Goal: Task Accomplishment & Management: Manage account settings

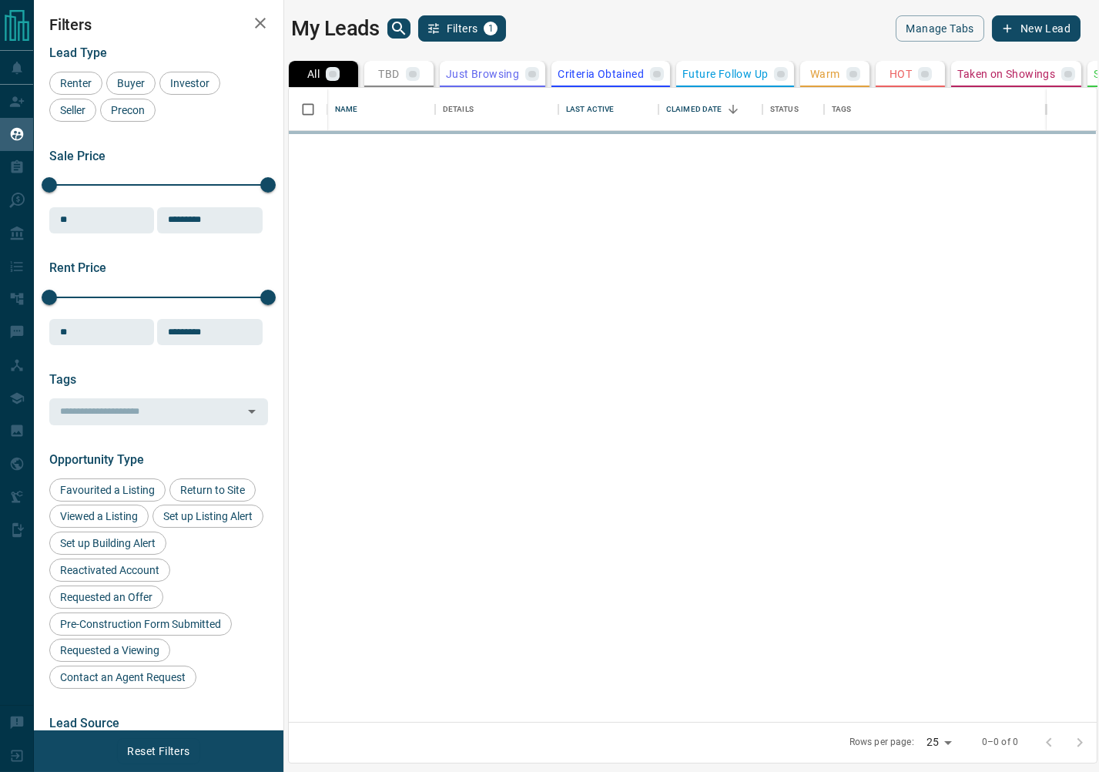
scroll to position [1, 1]
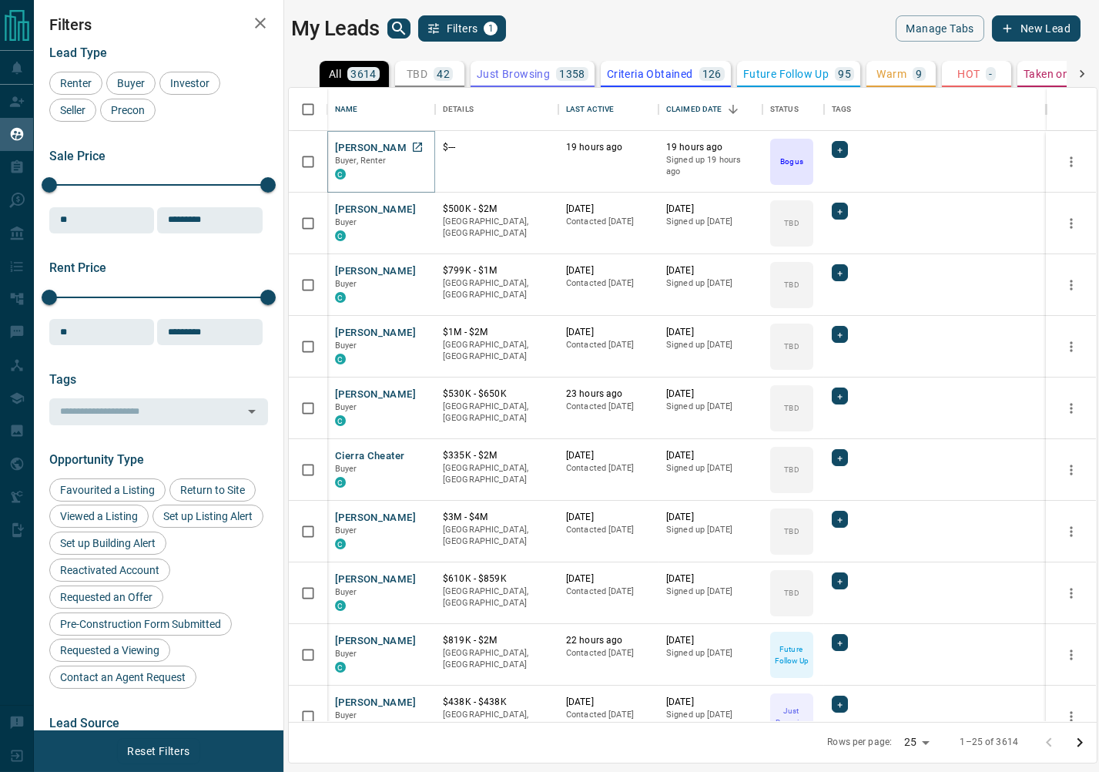
click at [366, 146] on button "[PERSON_NAME]" at bounding box center [375, 148] width 81 height 15
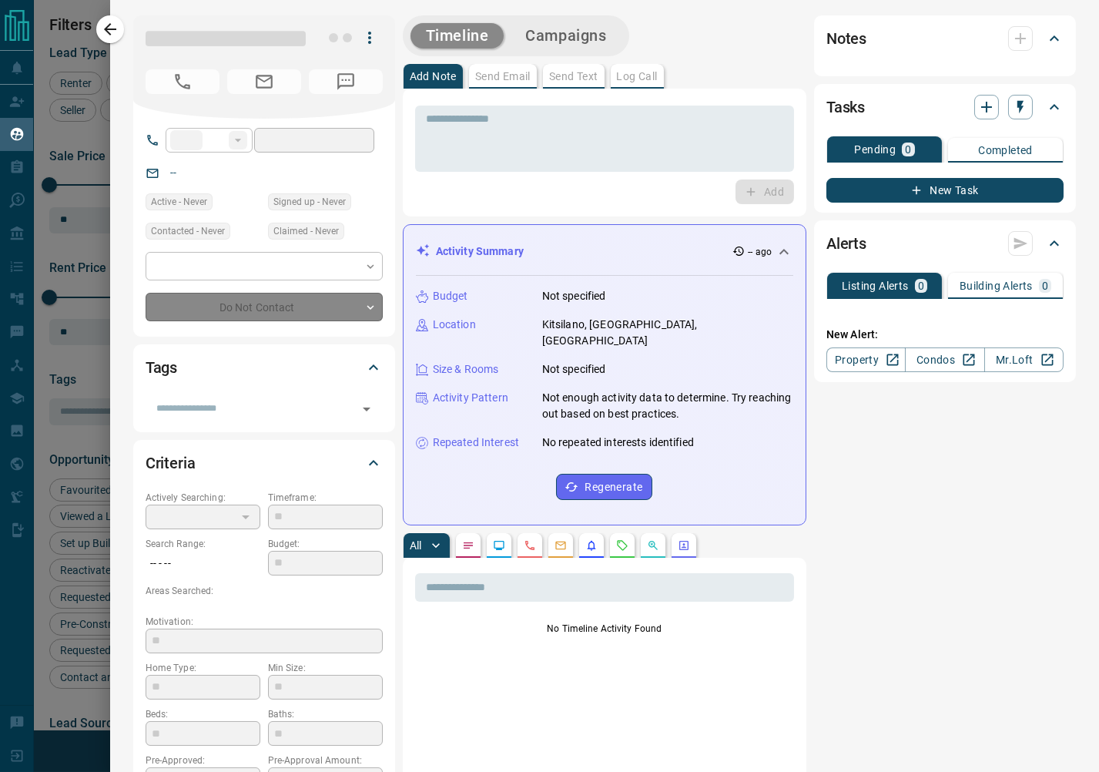
type input "**"
type input "**********"
type input "*"
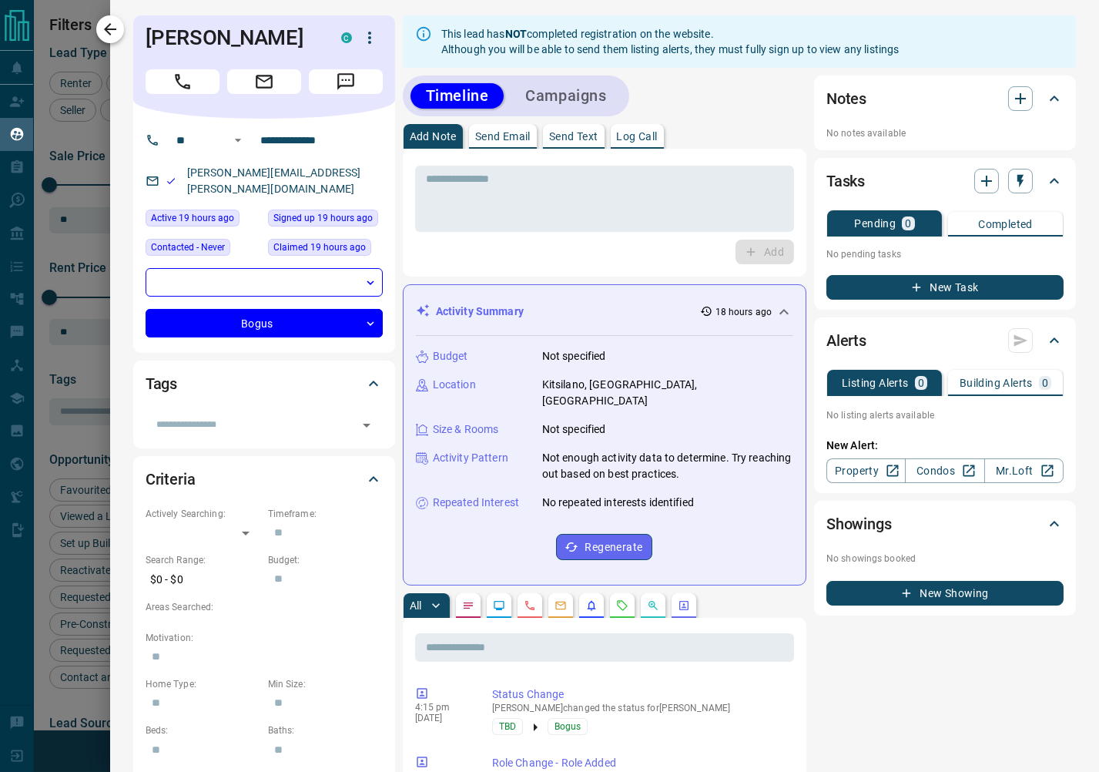
click at [115, 24] on icon "button" at bounding box center [110, 29] width 18 height 18
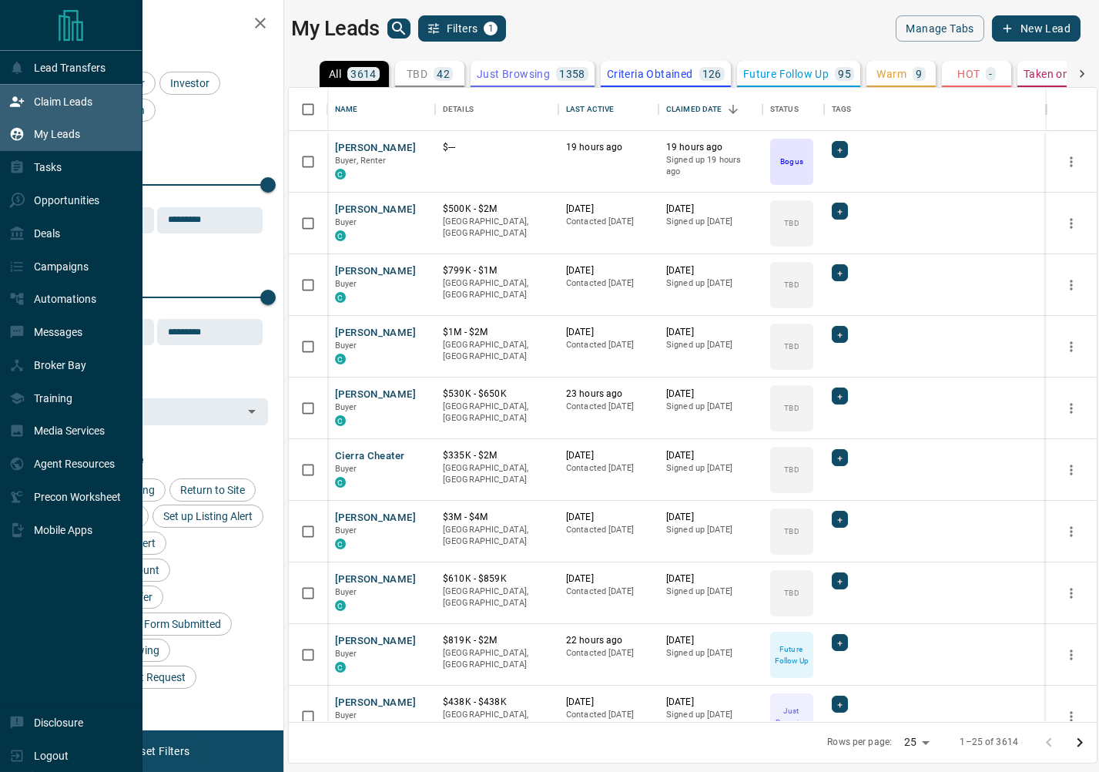
click at [25, 102] on icon at bounding box center [16, 101] width 15 height 15
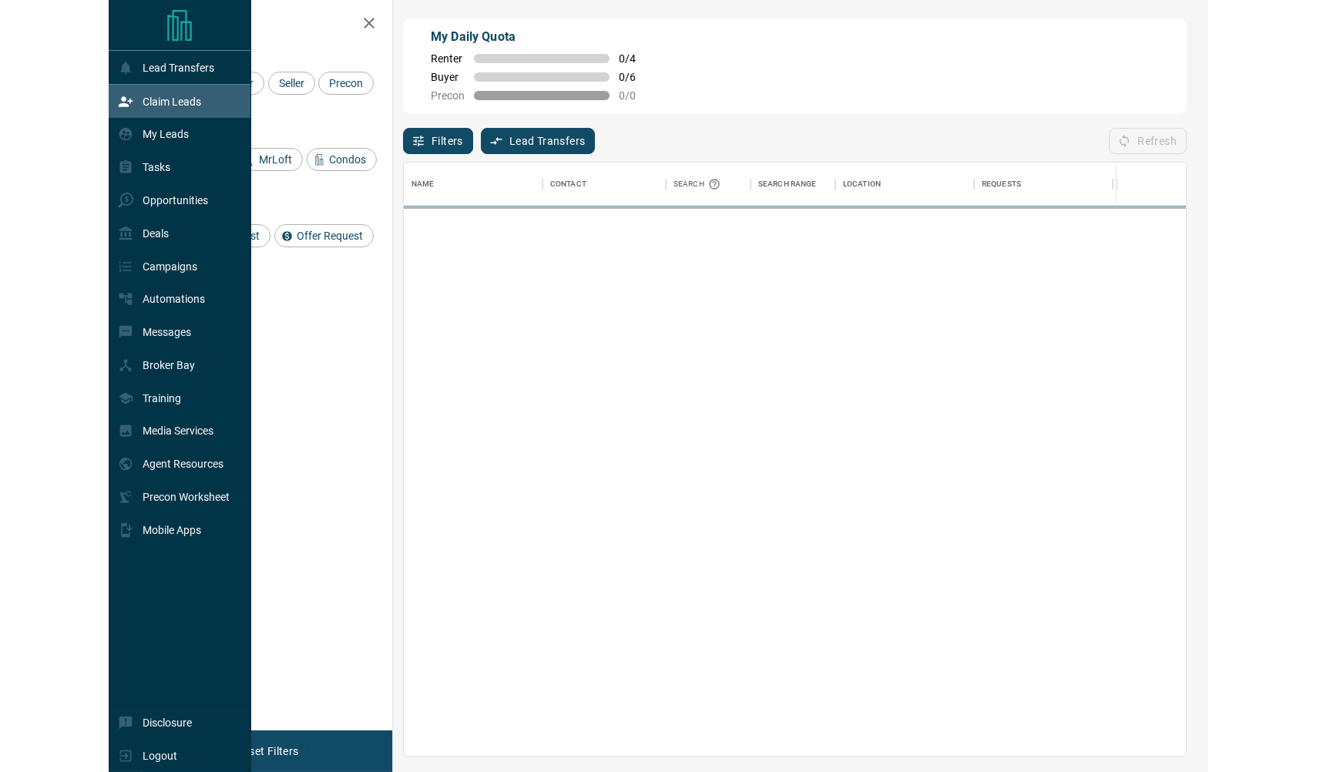
scroll to position [592, 781]
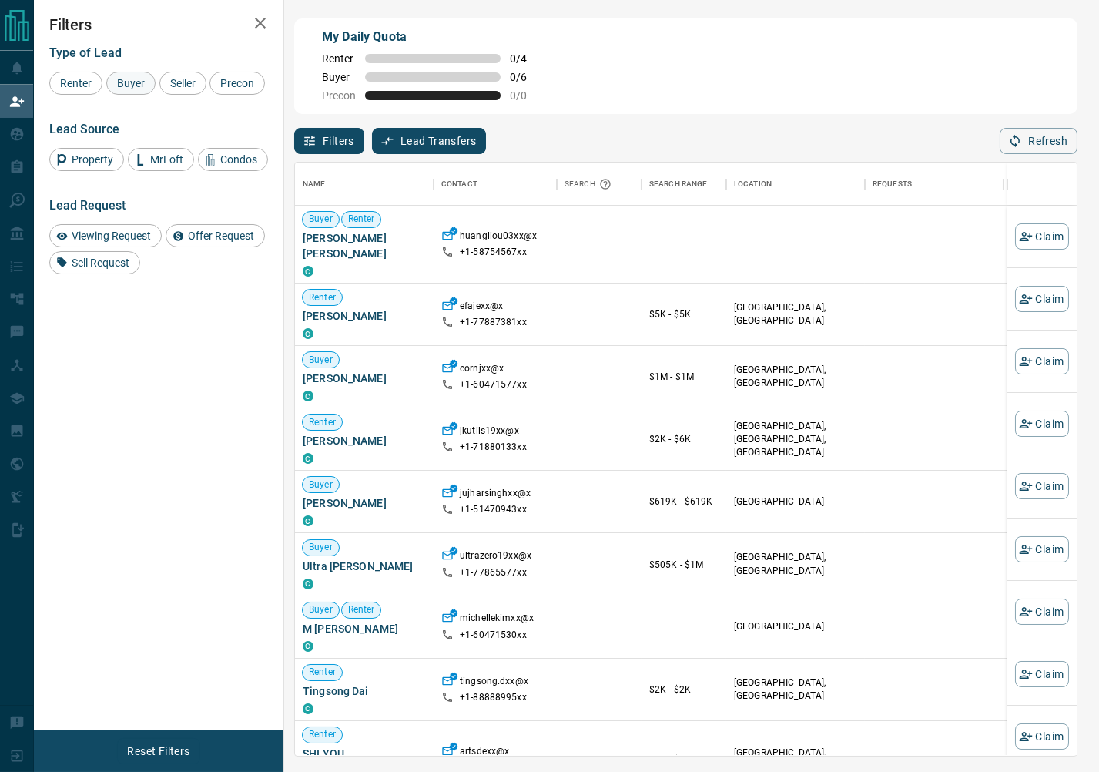
click at [126, 81] on span "Buyer" at bounding box center [131, 83] width 39 height 12
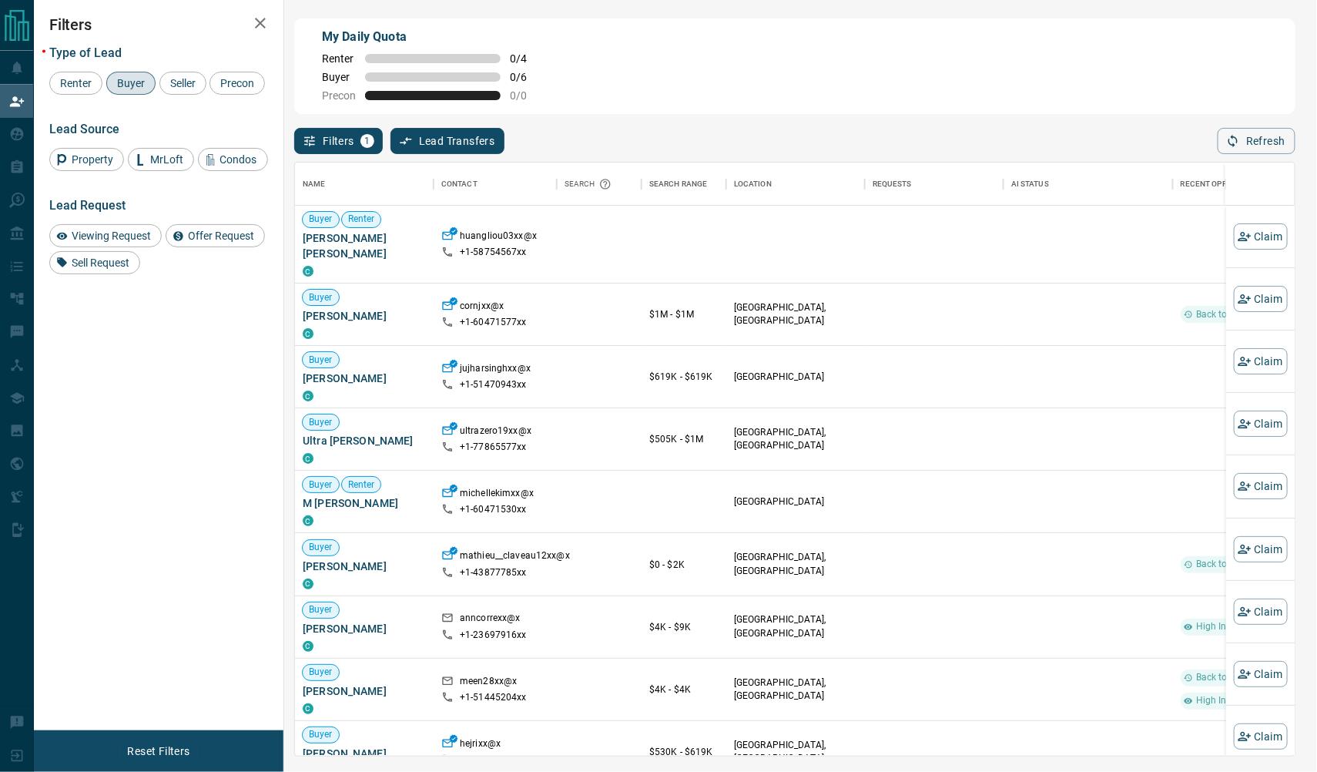
scroll to position [0, 0]
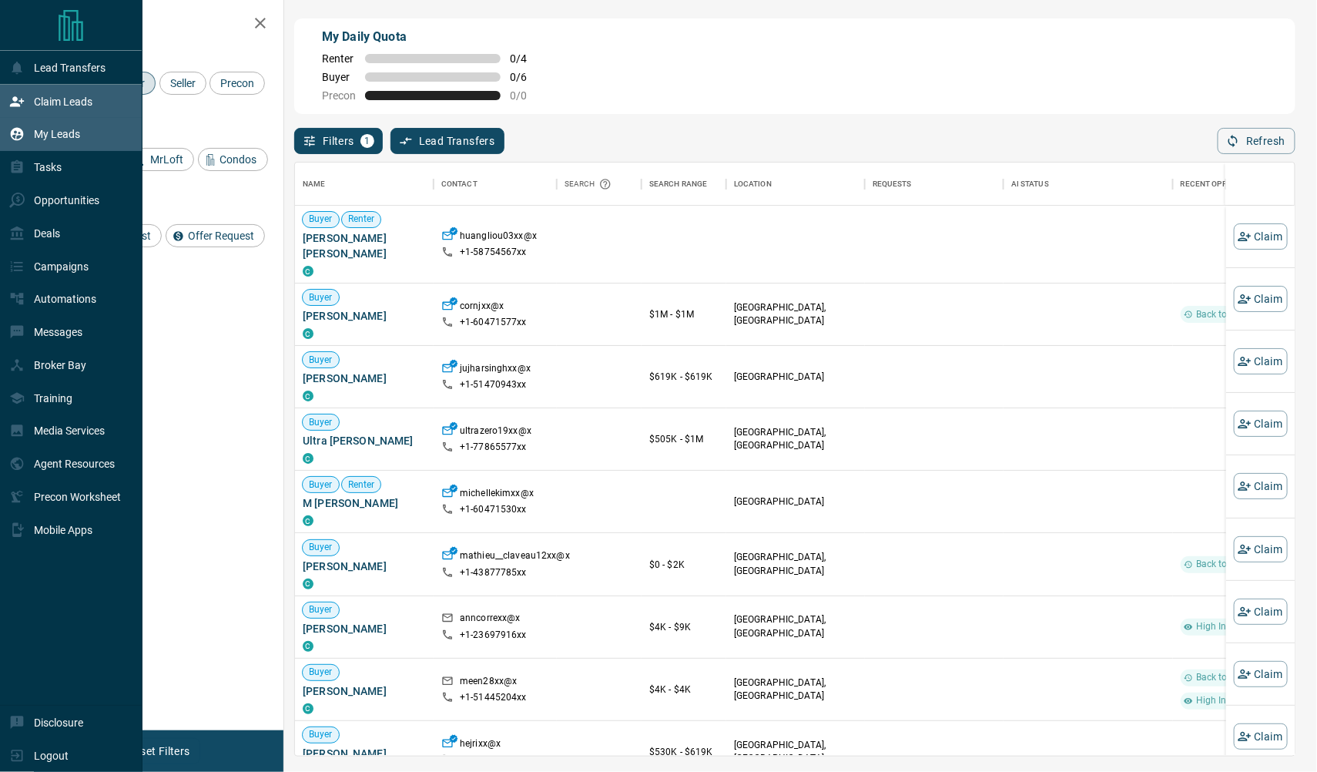
click at [22, 132] on icon at bounding box center [17, 134] width 13 height 13
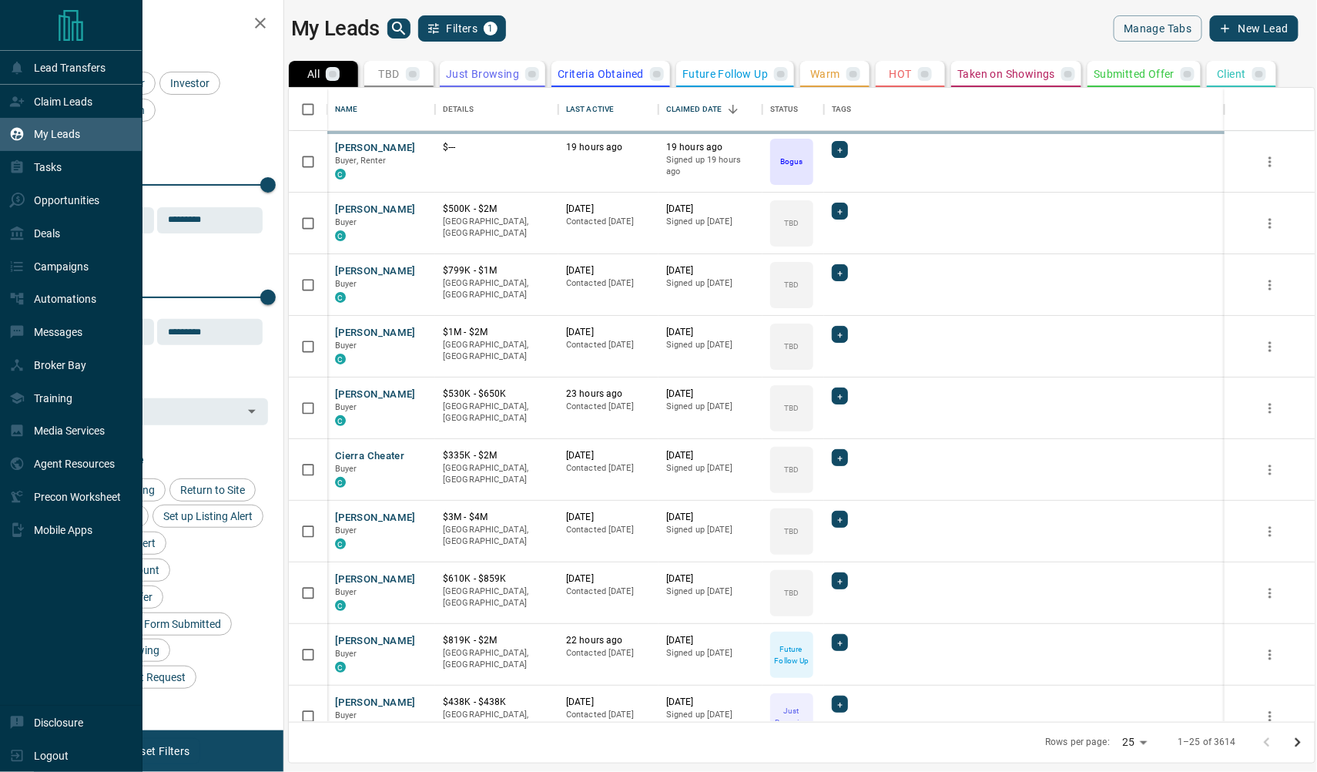
scroll to position [634, 1026]
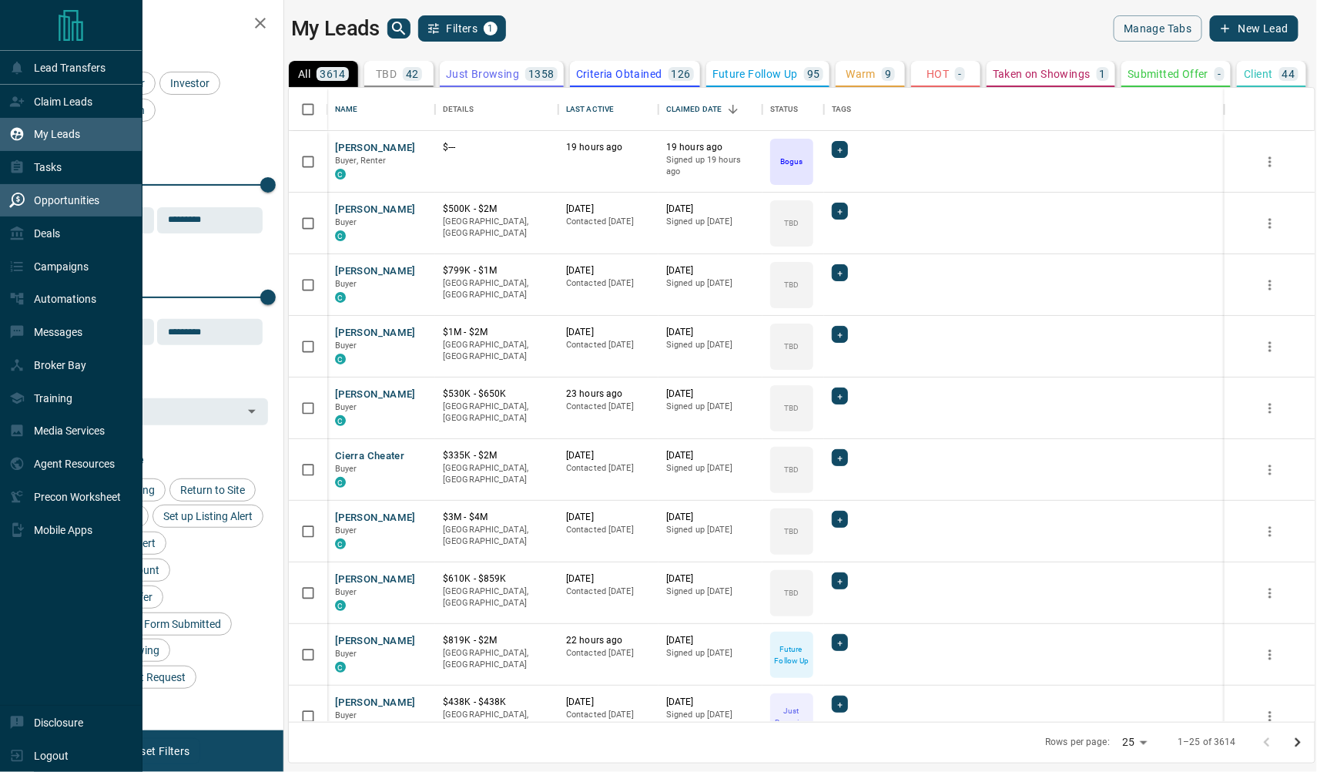
click at [12, 200] on icon at bounding box center [16, 200] width 15 height 15
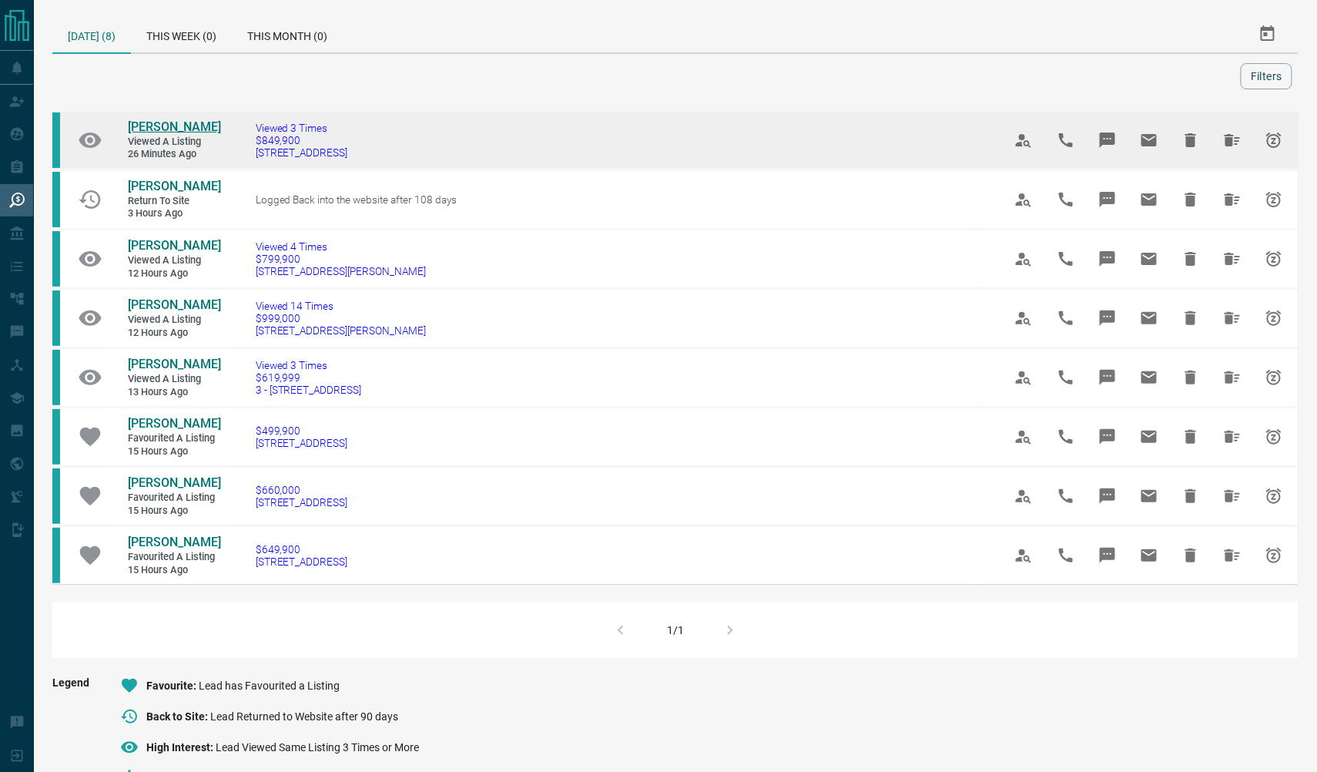
click at [168, 127] on span "[PERSON_NAME]" at bounding box center [174, 126] width 93 height 15
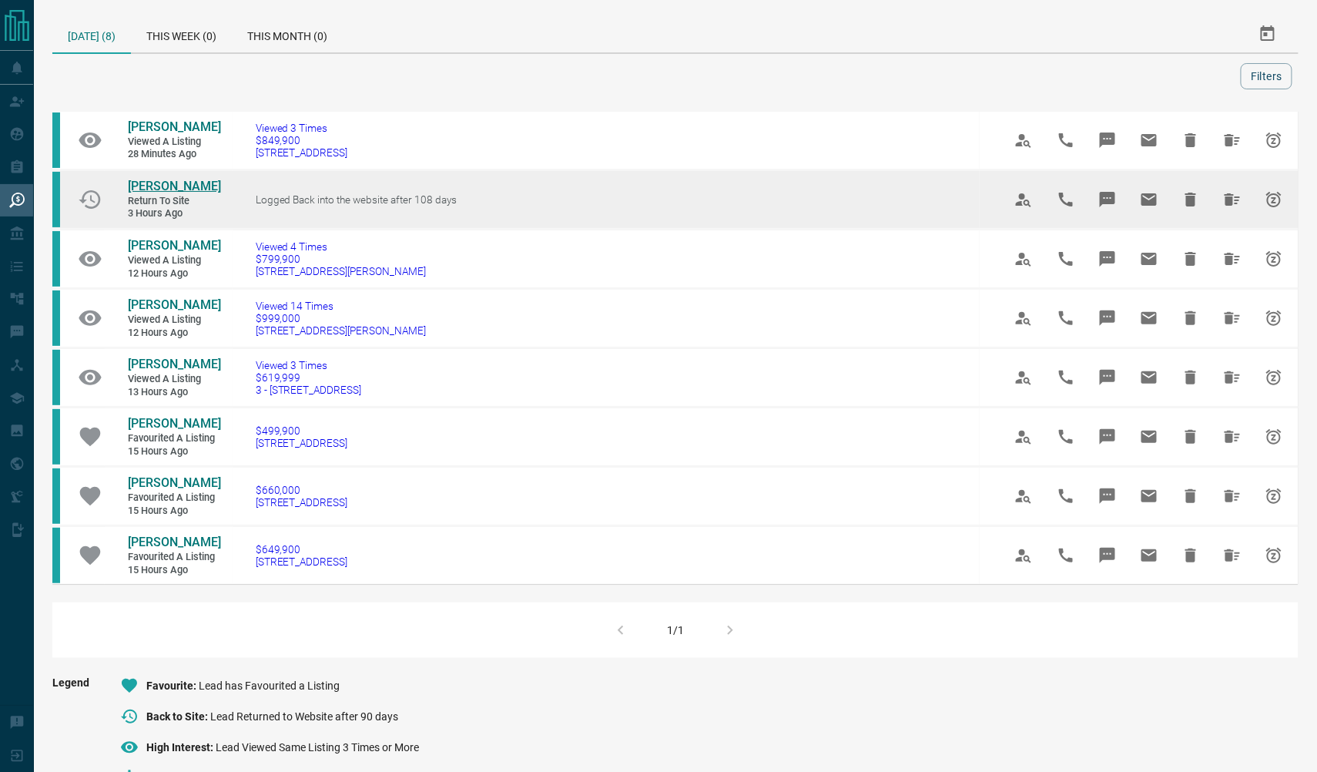
click at [173, 184] on span "[PERSON_NAME]" at bounding box center [174, 186] width 93 height 15
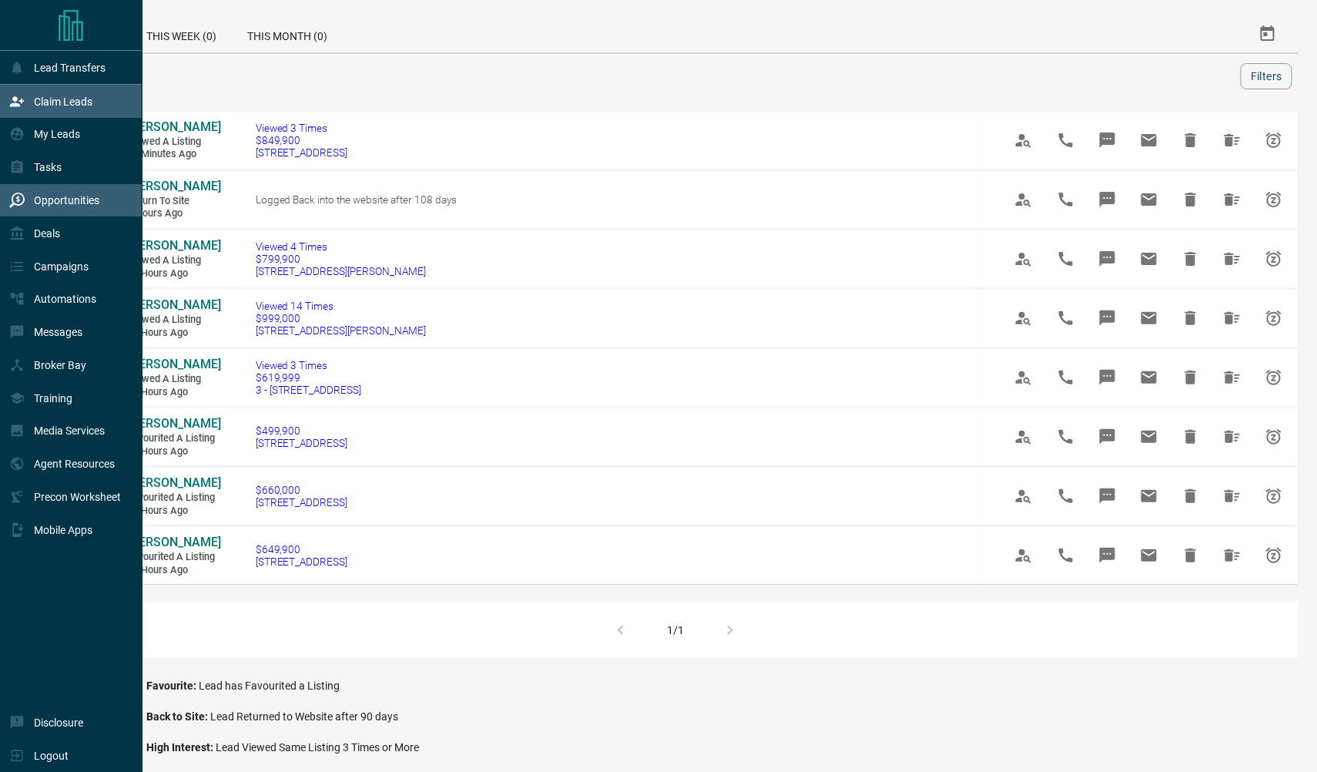
click at [43, 99] on p "Claim Leads" at bounding box center [63, 102] width 59 height 12
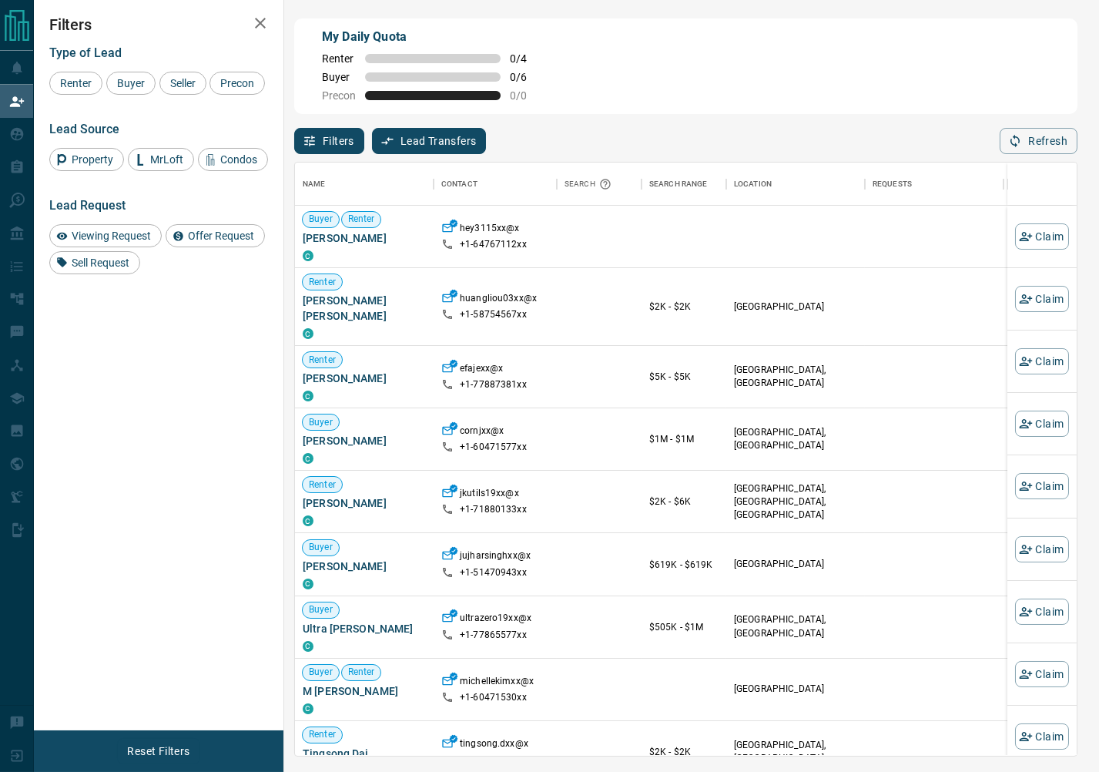
scroll to position [1, 1]
